Goal: Communication & Community: Answer question/provide support

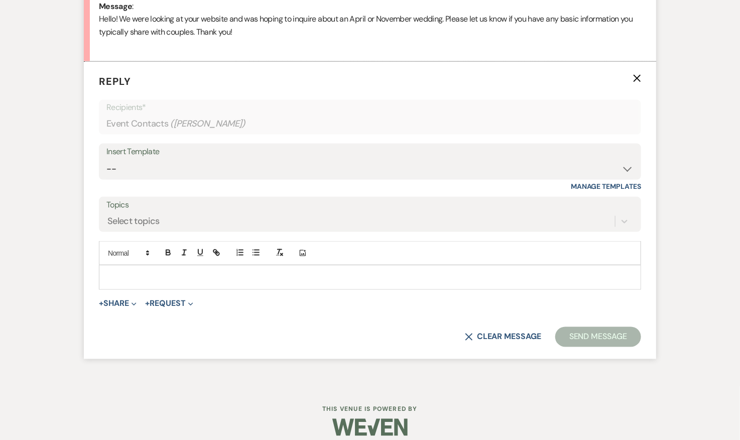
scroll to position [543, 0]
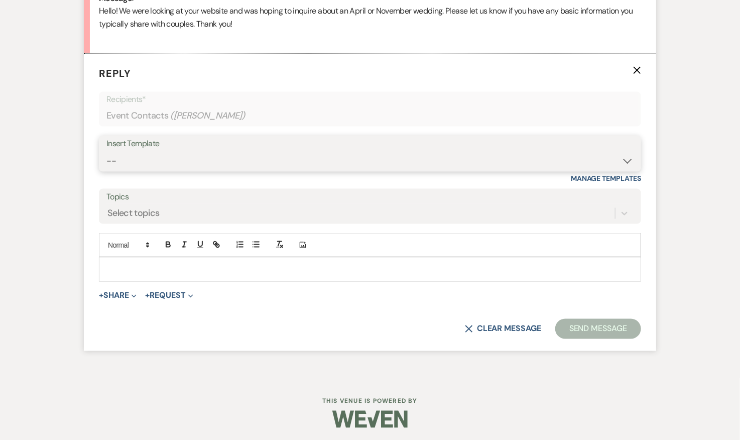
click at [263, 151] on select "-- 2024-25 Follow Up Buy Out Details Menu Tasting Invite Booking Email 2025-Wed…" at bounding box center [369, 161] width 527 height 20
select select "5321"
click at [106, 151] on select "-- 2024-25 Follow Up Buy Out Details Menu Tasting Invite Booking Email 2025-Wed…" at bounding box center [369, 161] width 527 height 20
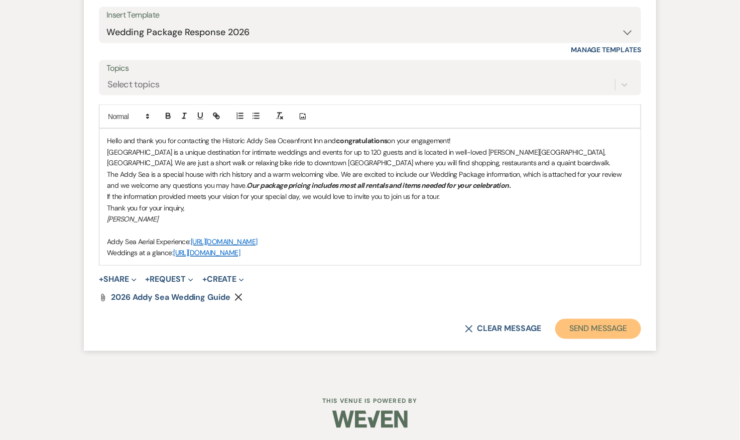
click at [589, 330] on button "Send Message" at bounding box center [598, 329] width 86 height 20
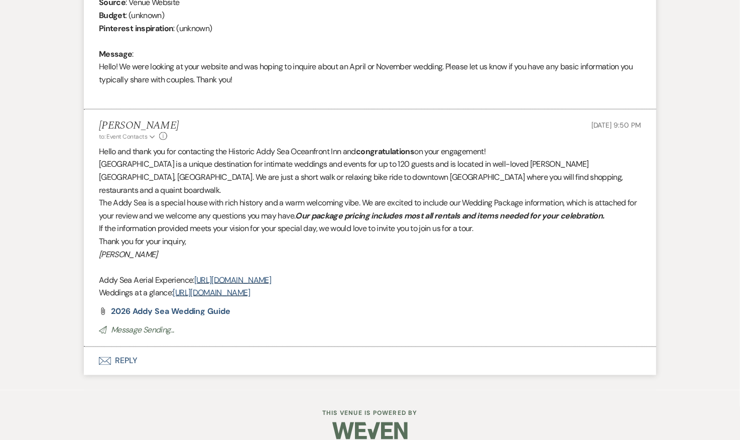
scroll to position [474, 0]
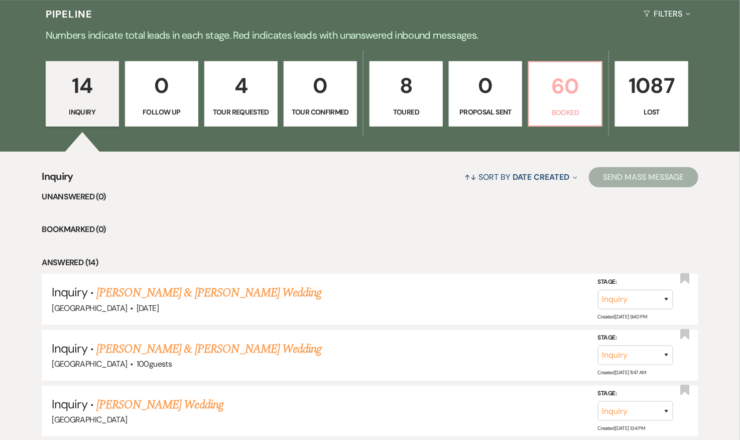
click at [566, 79] on p "60" at bounding box center [565, 86] width 60 height 34
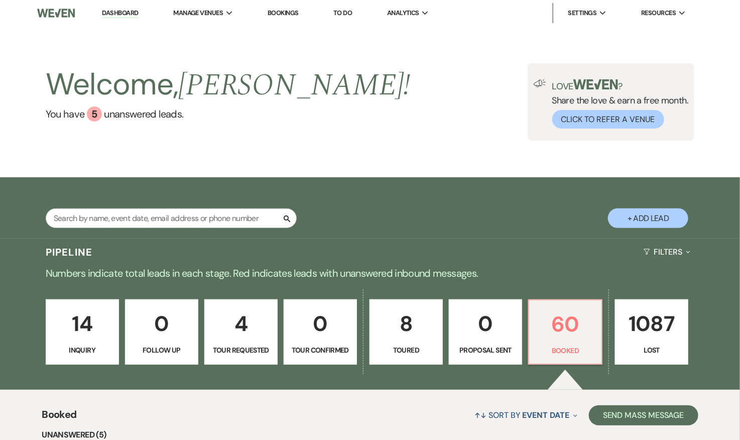
click at [654, 219] on button "+ Add Lead" at bounding box center [648, 218] width 80 height 20
select select "698"
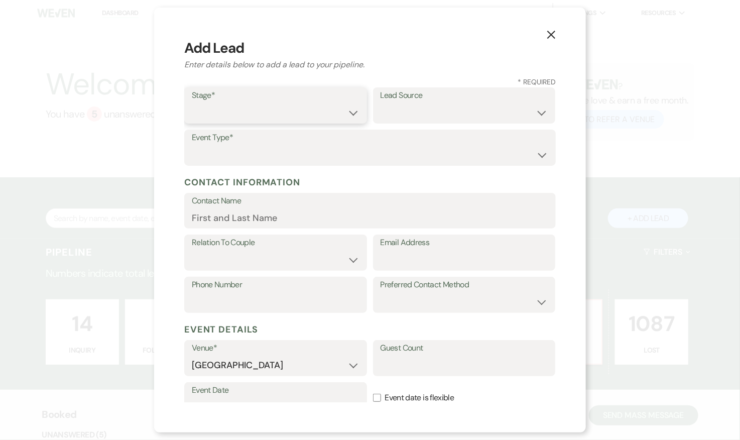
click at [261, 112] on select "Inquiry Follow Up Tour Requested Tour Confirmed Toured Proposal Sent Booked Lost" at bounding box center [276, 113] width 168 height 20
select select "1"
click at [192, 103] on select "Inquiry Follow Up Tour Requested Tour Confirmed Toured Proposal Sent Booked Lost" at bounding box center [276, 113] width 168 height 20
click at [265, 155] on select "Wedding Anniversary Party Baby Shower Bachelorette / Bachelor Party Birthday Pa…" at bounding box center [370, 155] width 356 height 20
select select "1"
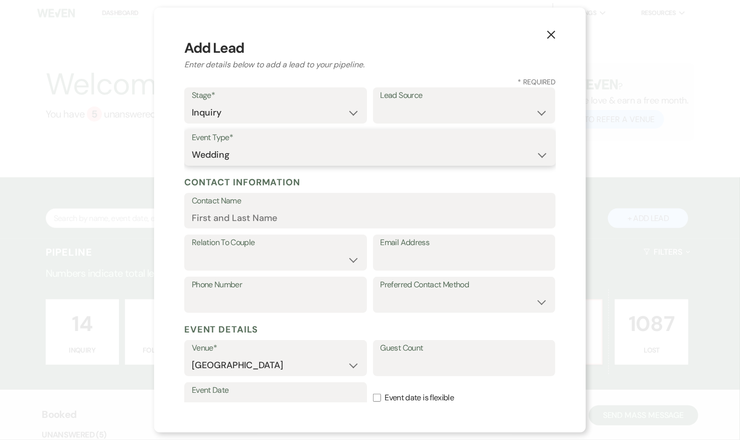
click at [192, 145] on select "Wedding Anniversary Party Baby Shower Bachelorette / Bachelor Party Birthday Pa…" at bounding box center [370, 155] width 356 height 20
click at [401, 106] on select "Weven Venue Website Instagram Facebook Pinterest Google The Knot Wedding Wire H…" at bounding box center [464, 113] width 168 height 20
select select "5"
click at [380, 103] on select "Weven Venue Website Instagram Facebook Pinterest Google The Knot Wedding Wire H…" at bounding box center [464, 113] width 168 height 20
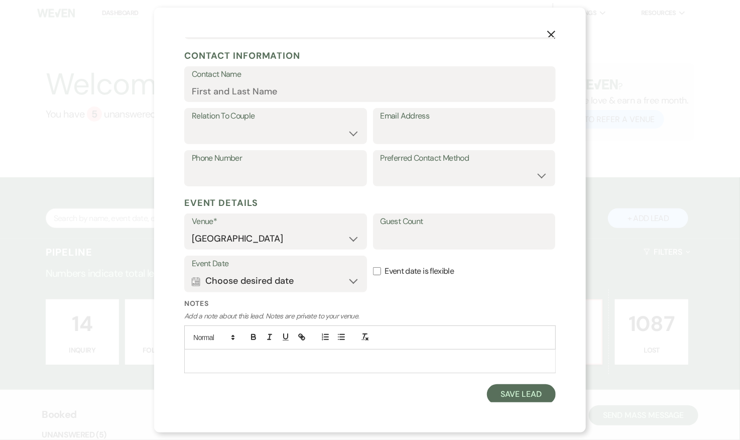
click at [276, 367] on div at bounding box center [370, 360] width 370 height 23
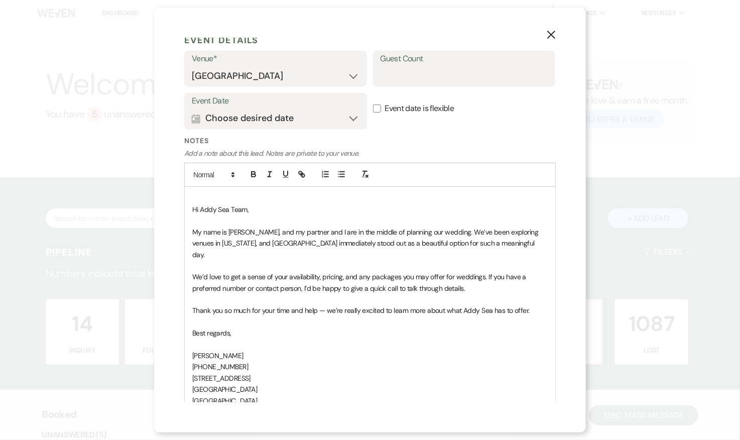
scroll to position [318, 0]
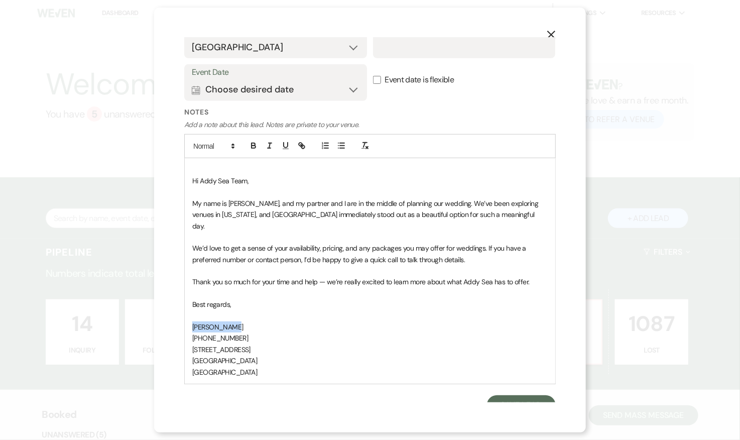
drag, startPoint x: 235, startPoint y: 311, endPoint x: 193, endPoint y: 311, distance: 42.2
click at [193, 321] on p "Maria Connor" at bounding box center [369, 326] width 355 height 11
copy span "Maria Connor"
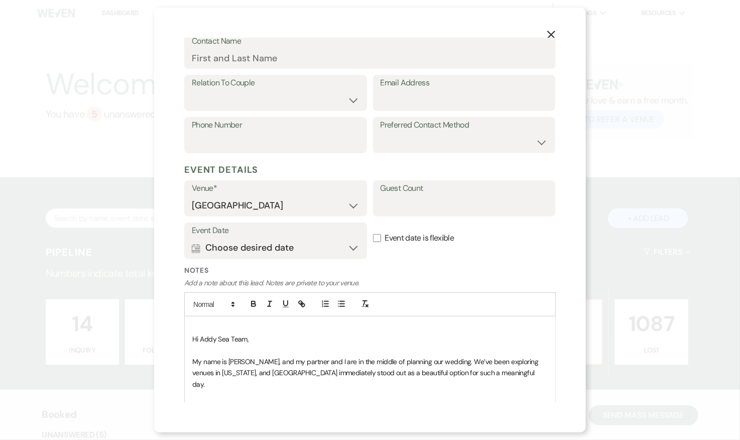
scroll to position [146, 0]
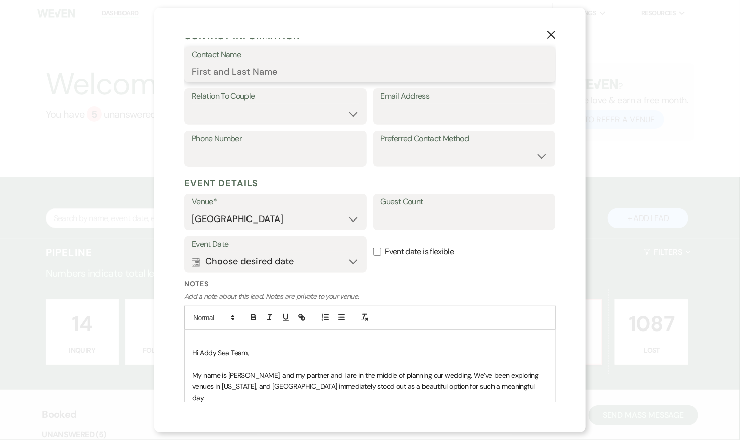
click at [225, 68] on input "Contact Name" at bounding box center [370, 72] width 356 height 20
paste input "Maria Connor"
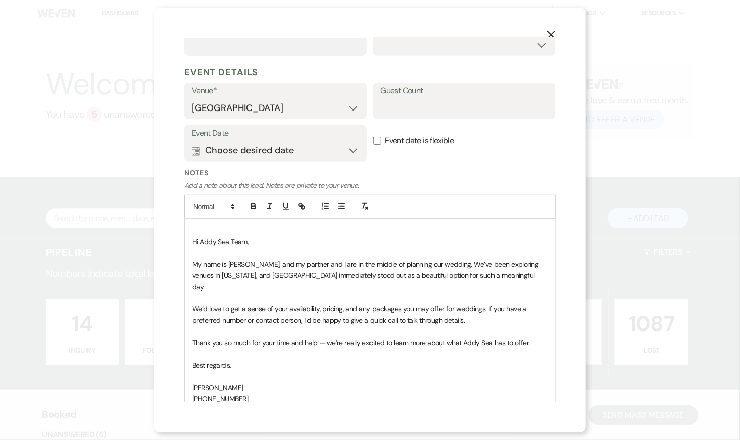
scroll to position [318, 0]
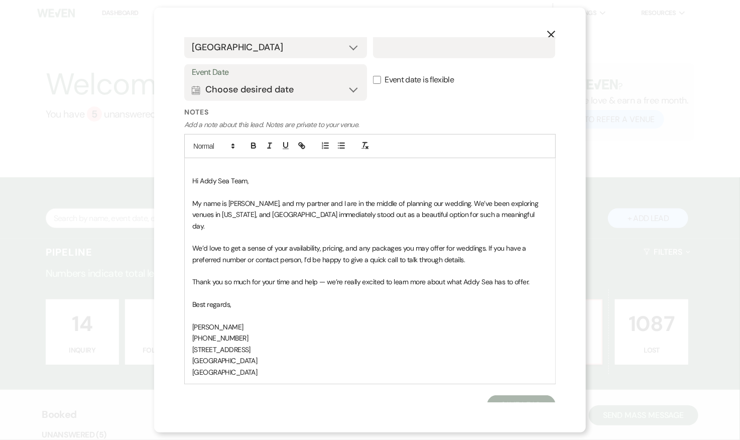
type input "Maria Connor"
drag, startPoint x: 249, startPoint y: 327, endPoint x: 199, endPoint y: 325, distance: 49.7
click at [199, 332] on p "+1 (504) 265 5861" at bounding box center [369, 337] width 355 height 11
copy span "(504) 265 5861"
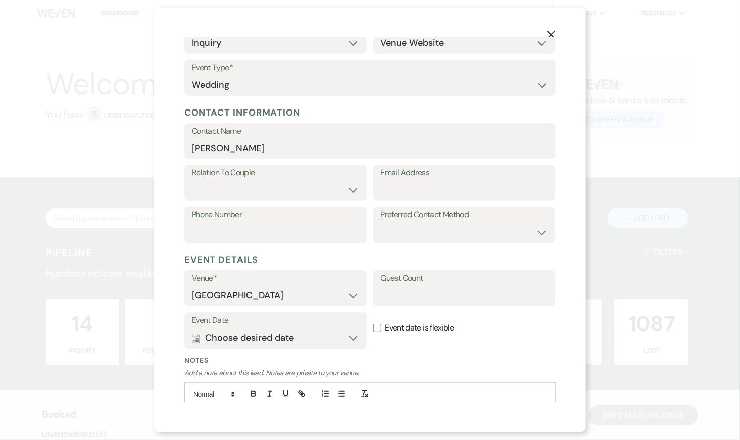
scroll to position [0, 0]
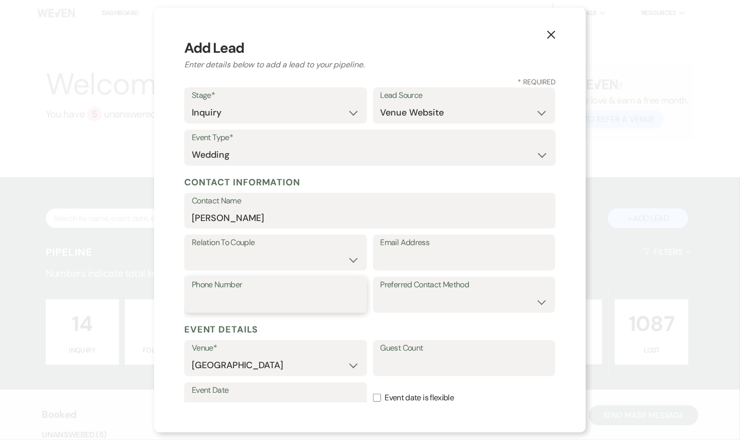
click at [254, 297] on input "Phone Number" at bounding box center [276, 302] width 168 height 20
paste input "(504) 265 5861"
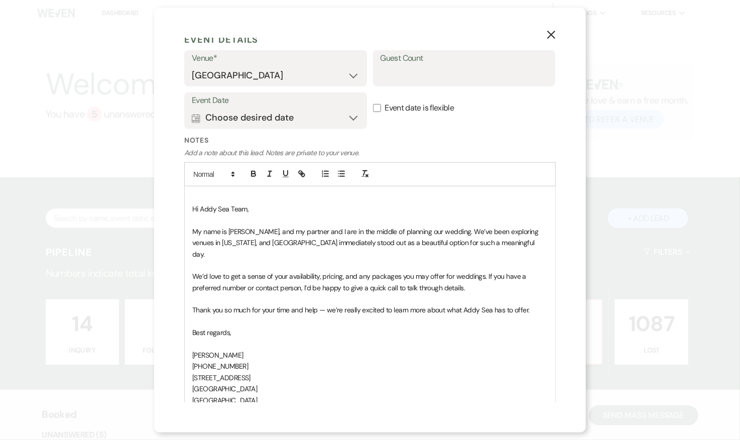
scroll to position [291, 0]
type input "(504) 265 5861"
drag, startPoint x: 262, startPoint y: 374, endPoint x: 182, endPoint y: 364, distance: 80.9
click at [182, 364] on div "X Add Lead Enter details below to add a lead to your pipeline. * Required Stage…" at bounding box center [370, 220] width 432 height 425
copy div "1840 Century Park East, Suite 1800 Los Angeles, CA 90067"
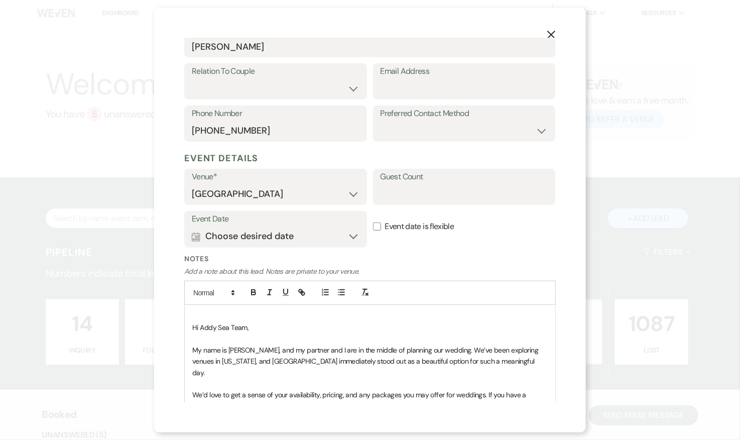
scroll to position [0, 0]
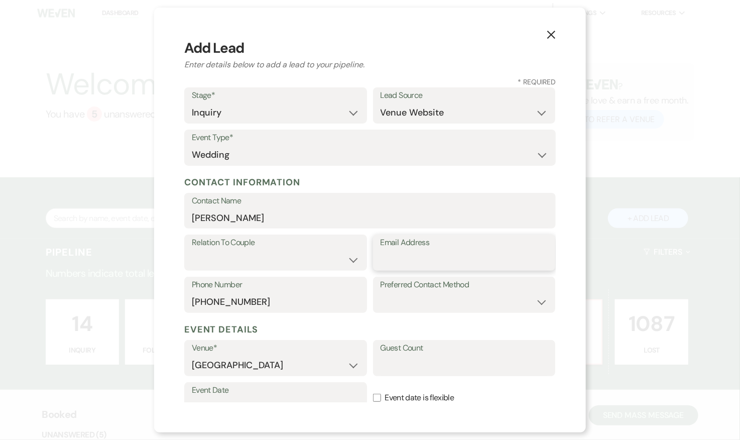
click at [416, 253] on input "Email Address" at bounding box center [464, 260] width 168 height 20
paste input "maria.connor.weddings@gmail.com"
type input "maria.connor.weddings@gmail.com"
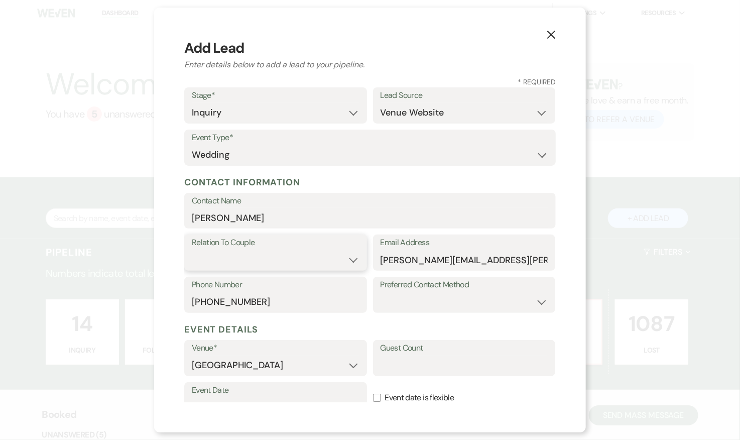
click at [246, 258] on select "Couple Planner Parent of Couple Family Member Friend Other" at bounding box center [276, 260] width 168 height 20
select select "1"
click at [192, 250] on select "Couple Planner Parent of Couple Family Member Friend Other" at bounding box center [276, 260] width 168 height 20
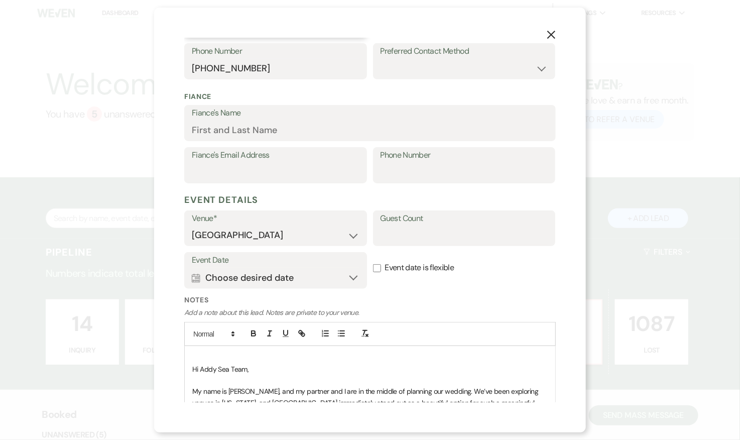
scroll to position [422, 0]
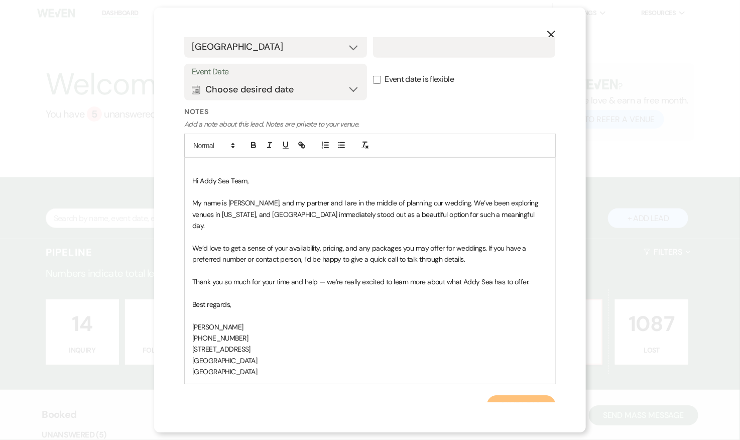
click at [515, 395] on button "Save Lead" at bounding box center [521, 405] width 69 height 20
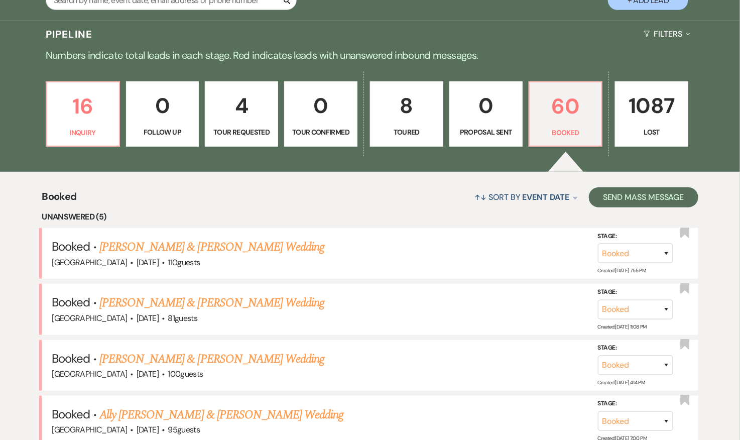
scroll to position [226, 0]
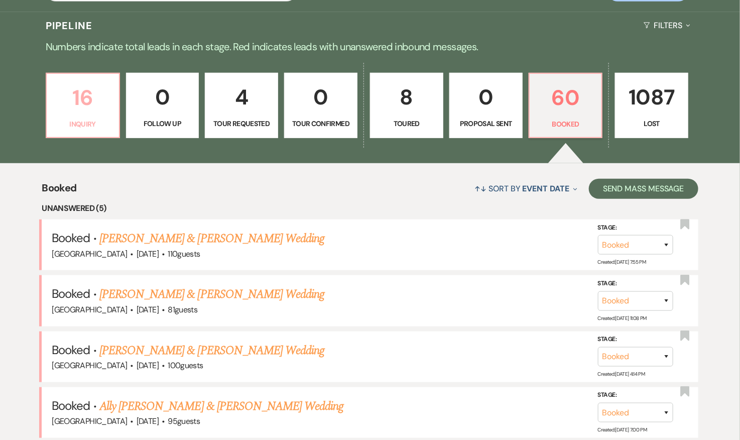
click at [78, 114] on link "16 Inquiry" at bounding box center [83, 105] width 74 height 65
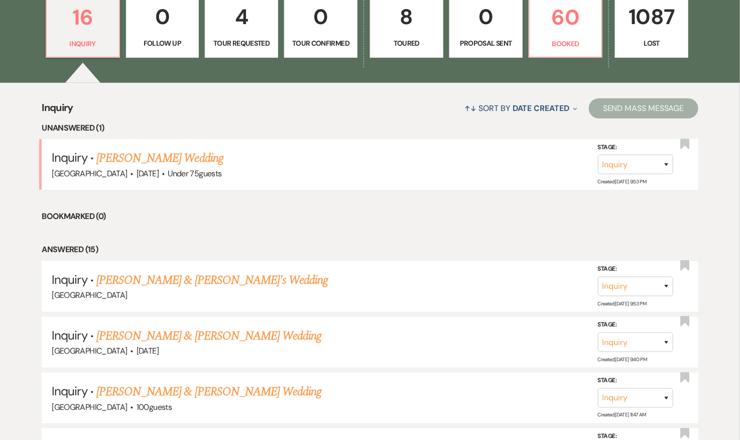
scroll to position [321, 0]
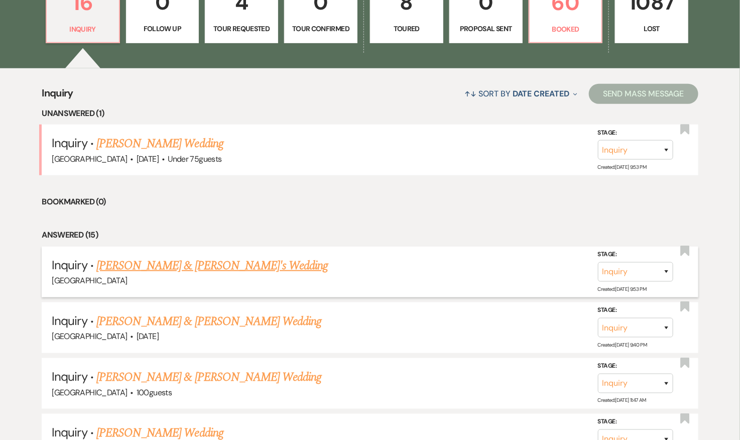
click at [195, 261] on link "Maria Connor & Fiance's Wedding" at bounding box center [212, 265] width 232 height 18
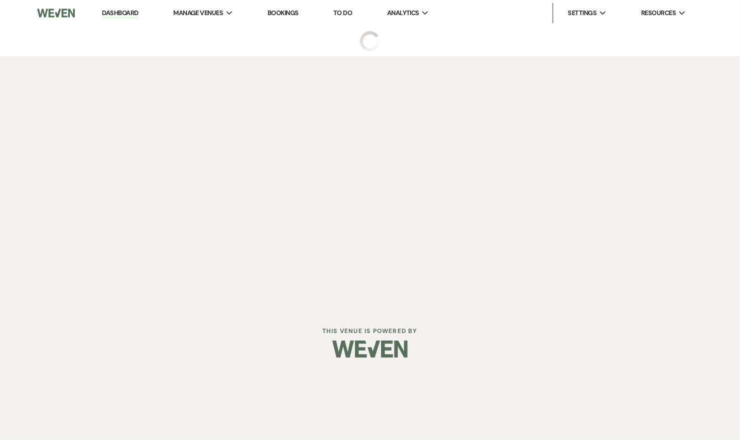
select select "5"
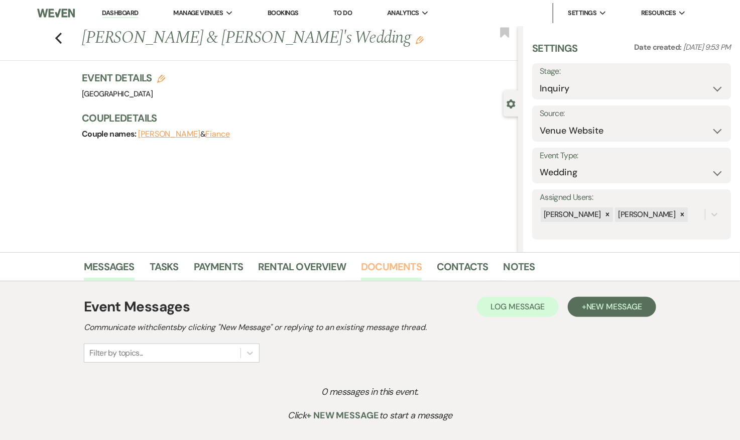
scroll to position [78, 0]
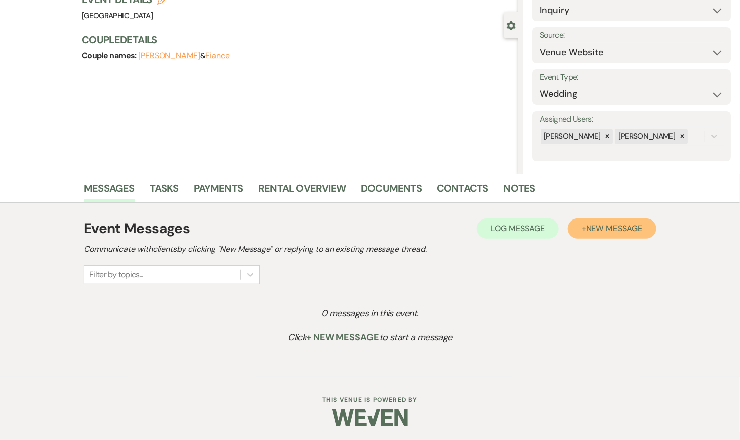
click at [597, 224] on span "New Message" at bounding box center [614, 228] width 56 height 11
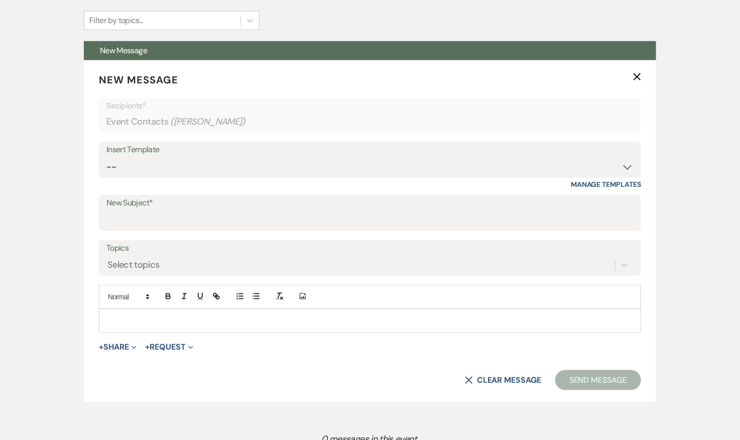
scroll to position [411, 0]
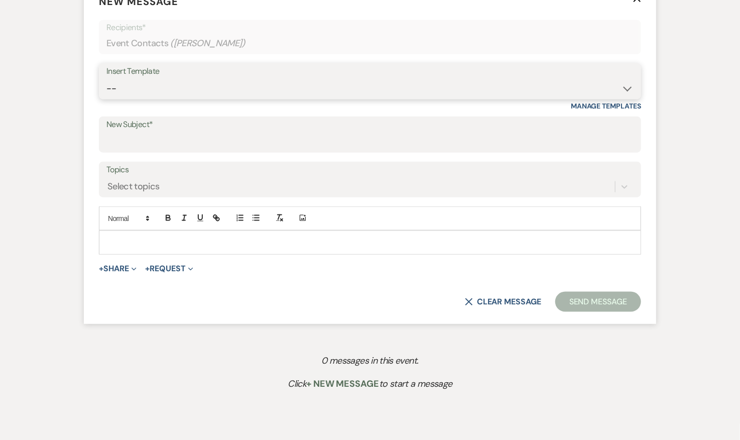
click at [225, 82] on select "-- 2024-25 Follow Up Buy Out Details Menu Tasting Invite Booking Email 2025-Wed…" at bounding box center [369, 89] width 527 height 20
select select "5321"
click at [106, 79] on select "-- 2024-25 Follow Up Buy Out Details Menu Tasting Invite Booking Email 2025-Wed…" at bounding box center [369, 89] width 527 height 20
type input "Addy Sea Wedding Package"
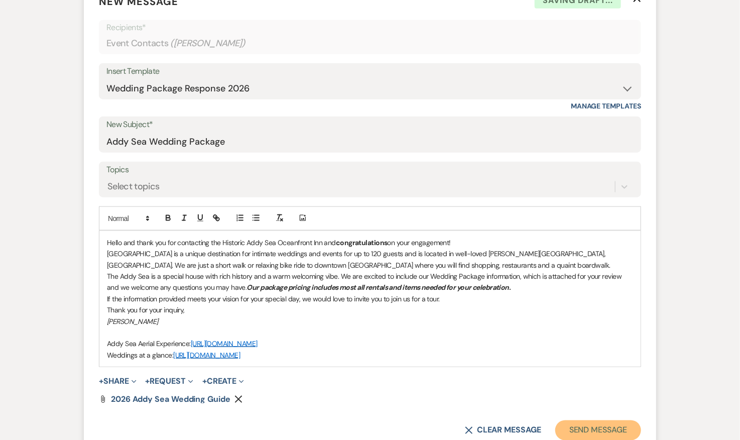
click at [595, 425] on button "Send Message" at bounding box center [598, 430] width 86 height 20
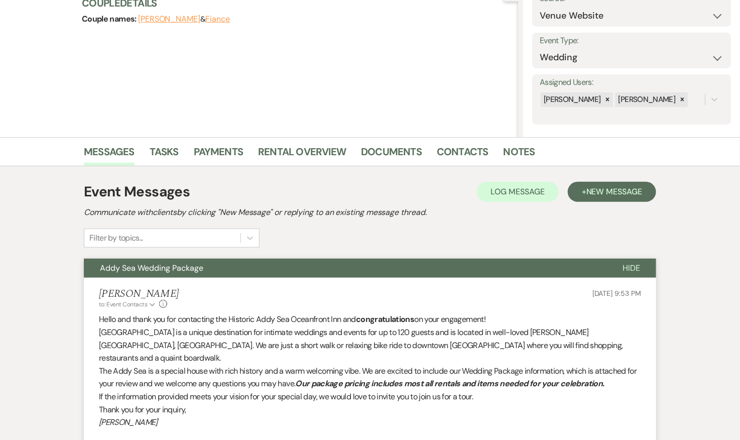
scroll to position [0, 0]
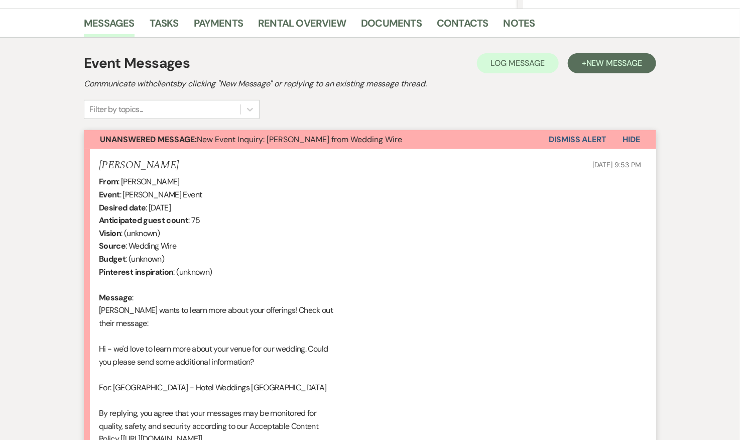
scroll to position [533, 0]
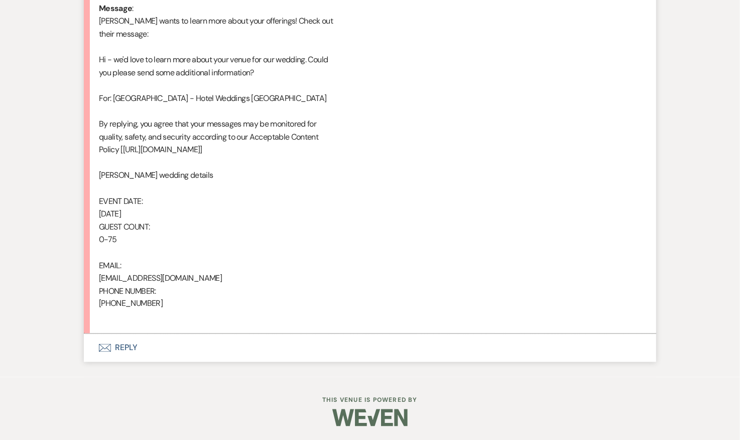
click at [129, 344] on button "Envelope Reply" at bounding box center [370, 348] width 572 height 28
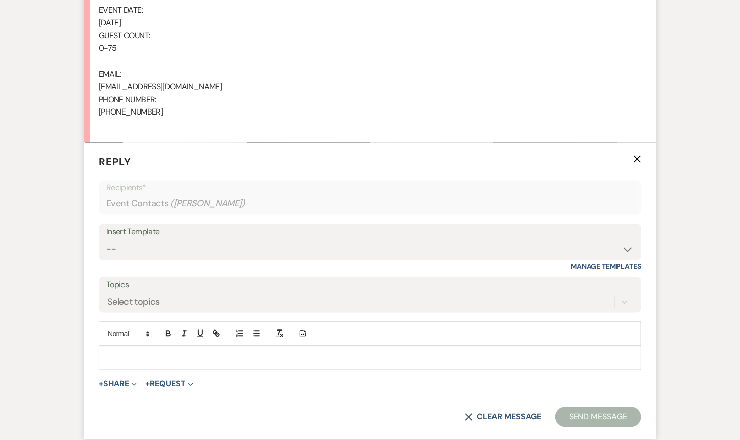
scroll to position [724, 0]
click at [132, 348] on div at bounding box center [369, 357] width 541 height 23
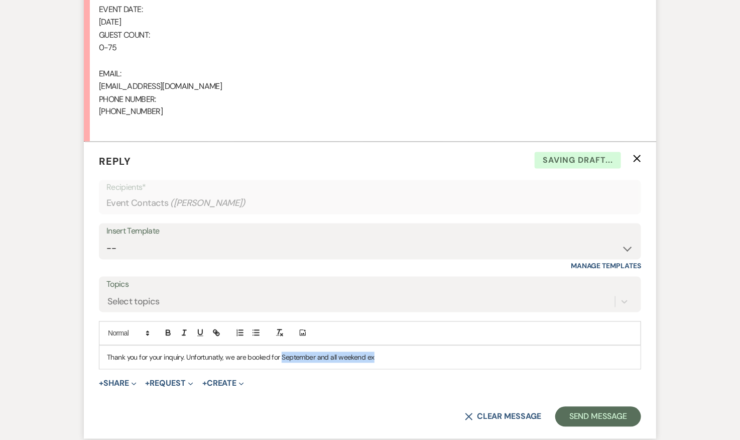
drag, startPoint x: 282, startPoint y: 354, endPoint x: 444, endPoint y: 354, distance: 162.6
click at [444, 354] on p "Thank you for your inquiry. Unfortunatly, we are booked for September and all w…" at bounding box center [370, 357] width 526 height 11
click at [346, 354] on p "Thank you for your inquiry. Unfortunatly, we are booked for September and all w…" at bounding box center [370, 357] width 526 height 11
drag, startPoint x: 317, startPoint y: 353, endPoint x: 424, endPoint y: 349, distance: 107.0
click at [424, 352] on p "Thank you for your inquiry. Unfortunatly, we are booked for September and all w…" at bounding box center [370, 357] width 526 height 11
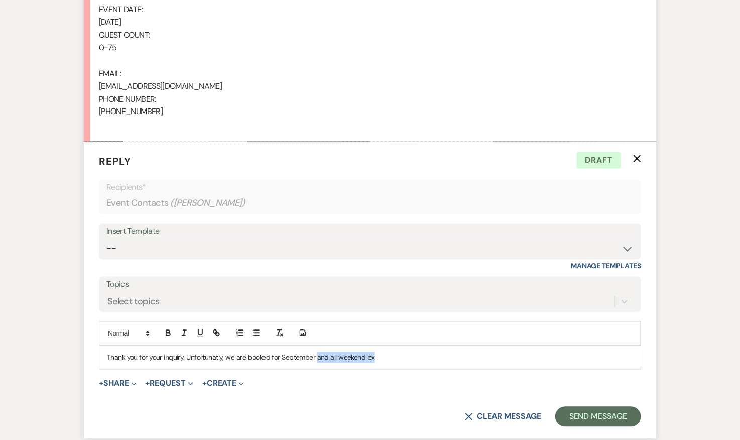
drag, startPoint x: 316, startPoint y: 355, endPoint x: 405, endPoint y: 324, distance: 94.3
click at [405, 324] on div "Add Photo Thank you for your inquiry. Unfortunatly, we are booked for September…" at bounding box center [370, 345] width 542 height 48
drag, startPoint x: 394, startPoint y: 354, endPoint x: 316, endPoint y: 351, distance: 77.4
click at [316, 352] on p "Thank you for your inquiry. Unfortunatly, we are booked for September and all w…" at bounding box center [370, 357] width 526 height 11
click at [328, 352] on p "Thank you for your inquiry. Unfortunately, we are booked for September." at bounding box center [370, 357] width 526 height 11
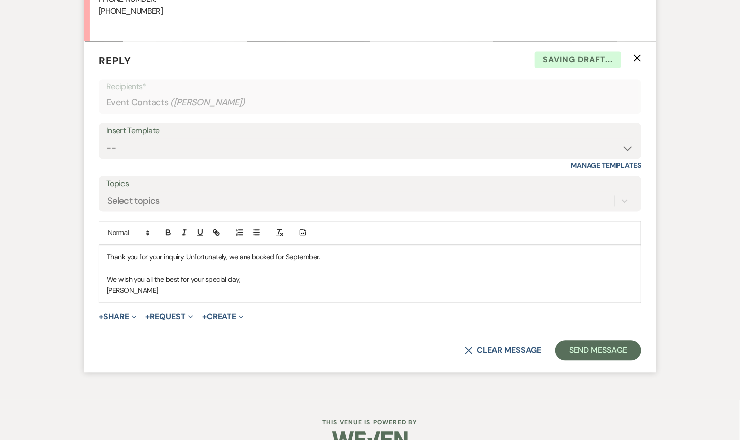
scroll to position [846, 0]
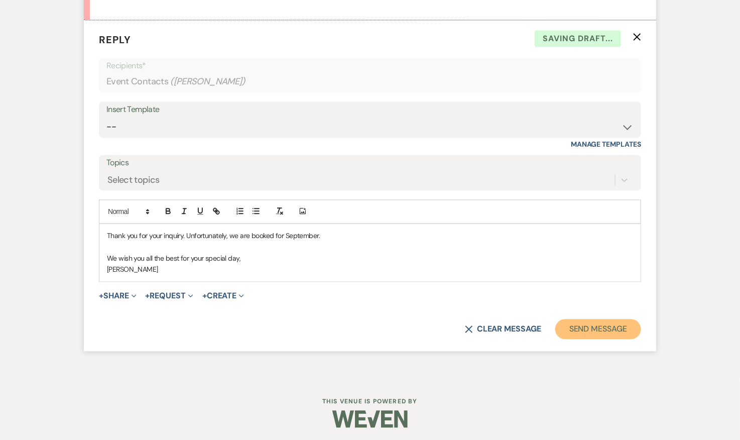
click at [592, 323] on button "Send Message" at bounding box center [598, 329] width 86 height 20
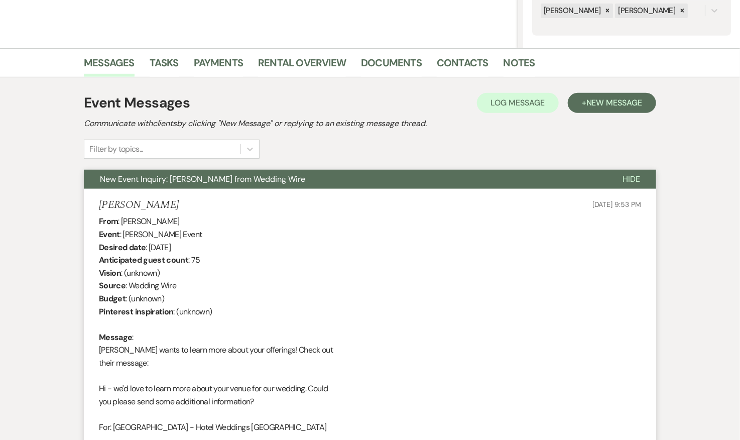
scroll to position [0, 0]
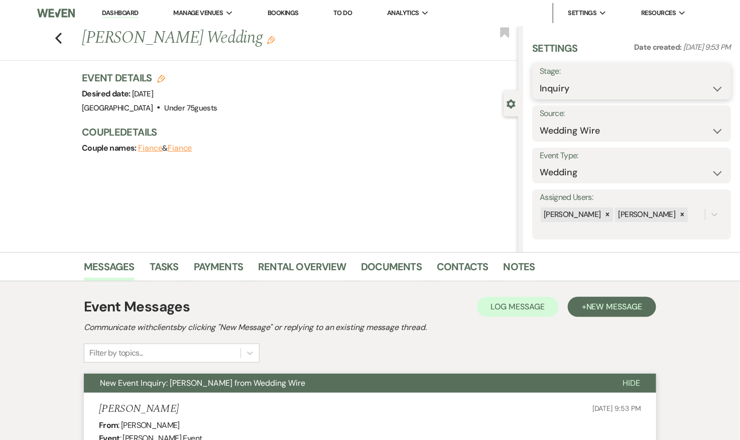
click at [585, 96] on select "Inquiry Follow Up Tour Requested Tour Confirmed Toured Proposal Sent Booked Lost" at bounding box center [632, 89] width 184 height 20
select select "8"
click at [540, 79] on select "Inquiry Follow Up Tour Requested Tour Confirmed Toured Proposal Sent Booked Lost" at bounding box center [632, 89] width 184 height 20
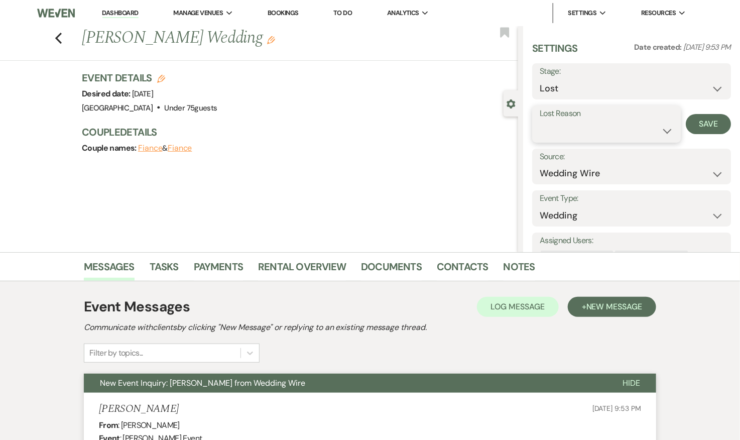
click at [578, 133] on select "Booked Elsewhere Budget Date Unavailable No Response Not a Good Match Capacity …" at bounding box center [607, 131] width 134 height 20
select select "8"
click at [540, 121] on select "Booked Elsewhere Budget Date Unavailable No Response Not a Good Match Capacity …" at bounding box center [607, 131] width 134 height 20
click at [707, 122] on button "Save" at bounding box center [708, 124] width 45 height 20
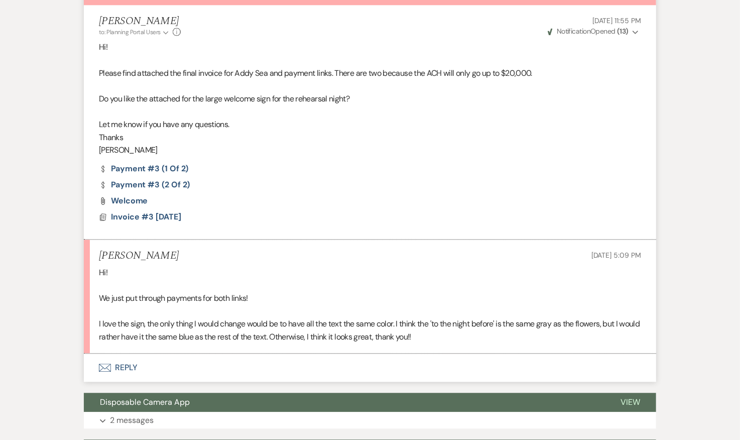
scroll to position [851, 0]
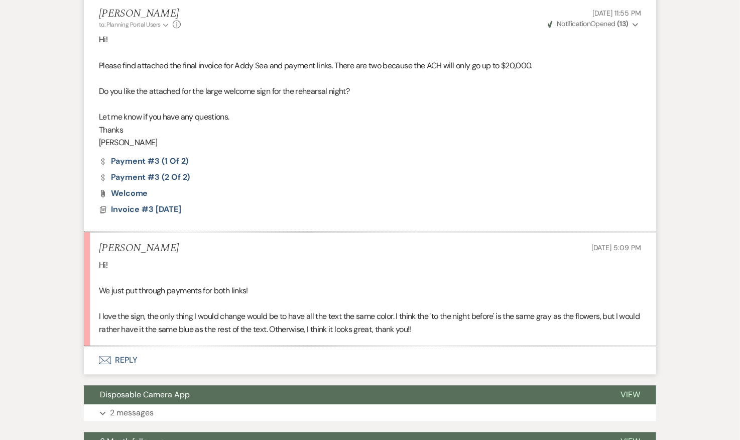
click at [132, 353] on button "Envelope Reply" at bounding box center [370, 360] width 572 height 28
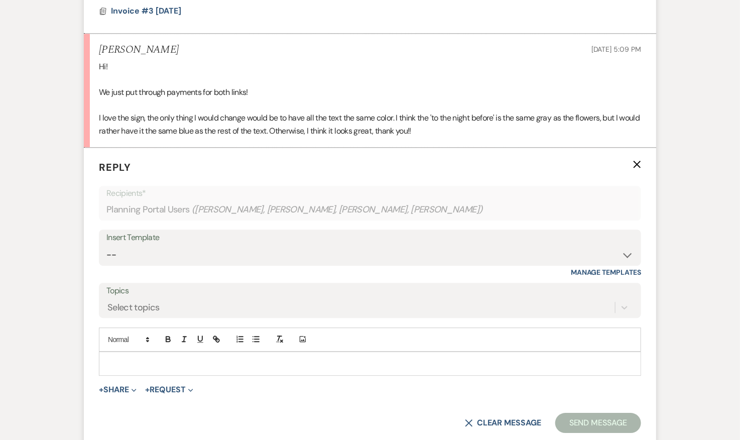
scroll to position [1053, 0]
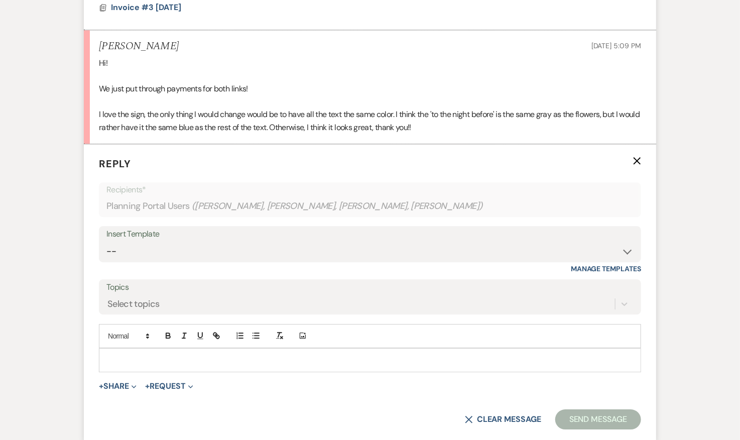
click at [145, 354] on p at bounding box center [370, 359] width 526 height 11
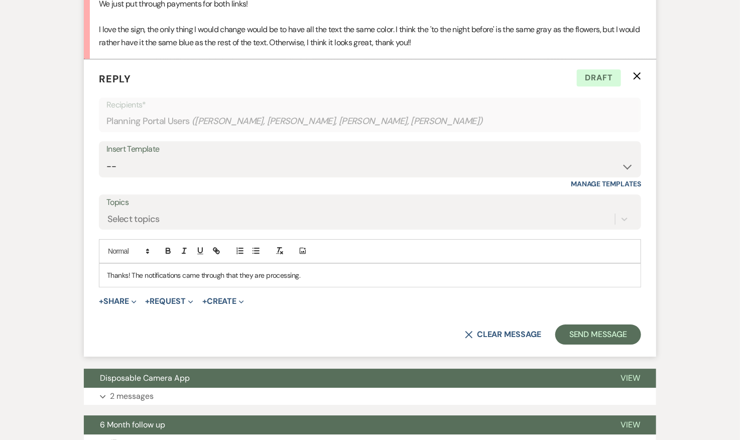
scroll to position [1139, 0]
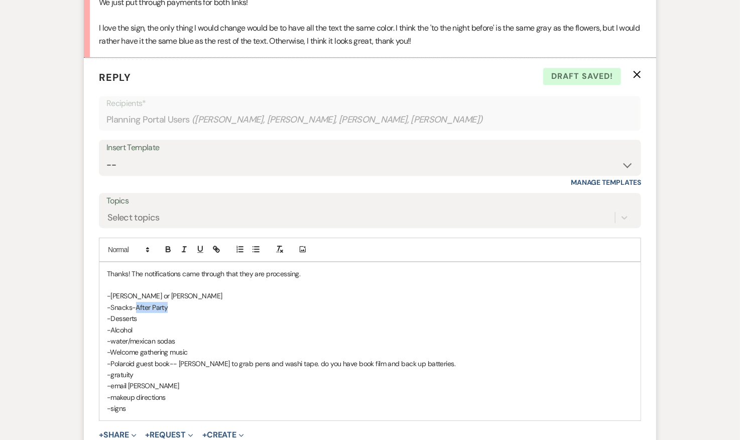
drag, startPoint x: 166, startPoint y: 304, endPoint x: 137, endPoint y: 303, distance: 29.6
click at [137, 303] on p "-Snacks-After Party" at bounding box center [370, 307] width 526 height 11
click at [136, 302] on p "-Snacks-After Party" at bounding box center [370, 307] width 526 height 11
click at [111, 304] on p "-Snacks-After Party" at bounding box center [370, 307] width 526 height 11
drag, startPoint x: 216, startPoint y: 302, endPoint x: 245, endPoint y: 304, distance: 29.7
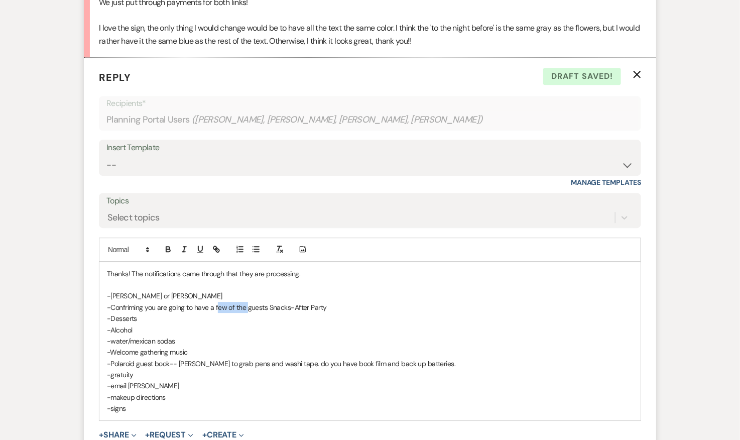
click at [245, 304] on p "-Confriming you are going to have a few of the guests Snacks-After Party" at bounding box center [370, 307] width 526 height 11
click at [279, 304] on p "-Confriming you are going to have a handful of the guests Snacks-After Party" at bounding box center [370, 307] width 526 height 11
